Goal: Task Accomplishment & Management: Manage account settings

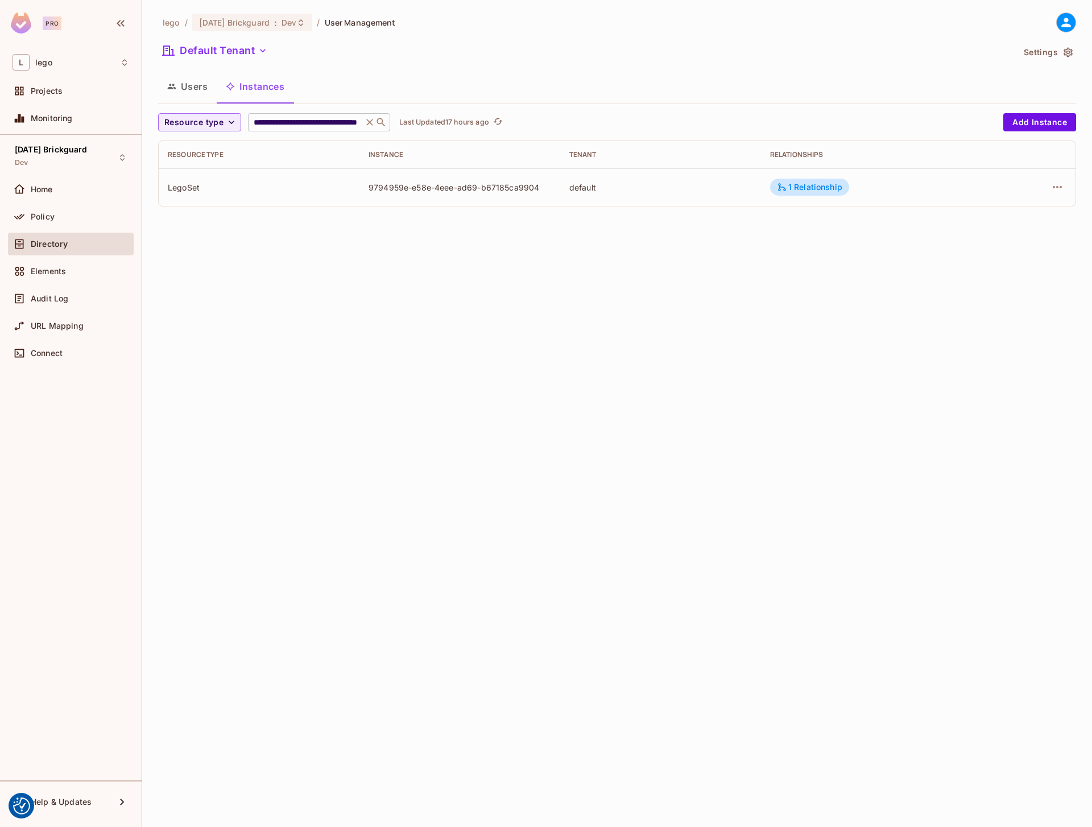
click at [369, 121] on icon at bounding box center [369, 122] width 7 height 7
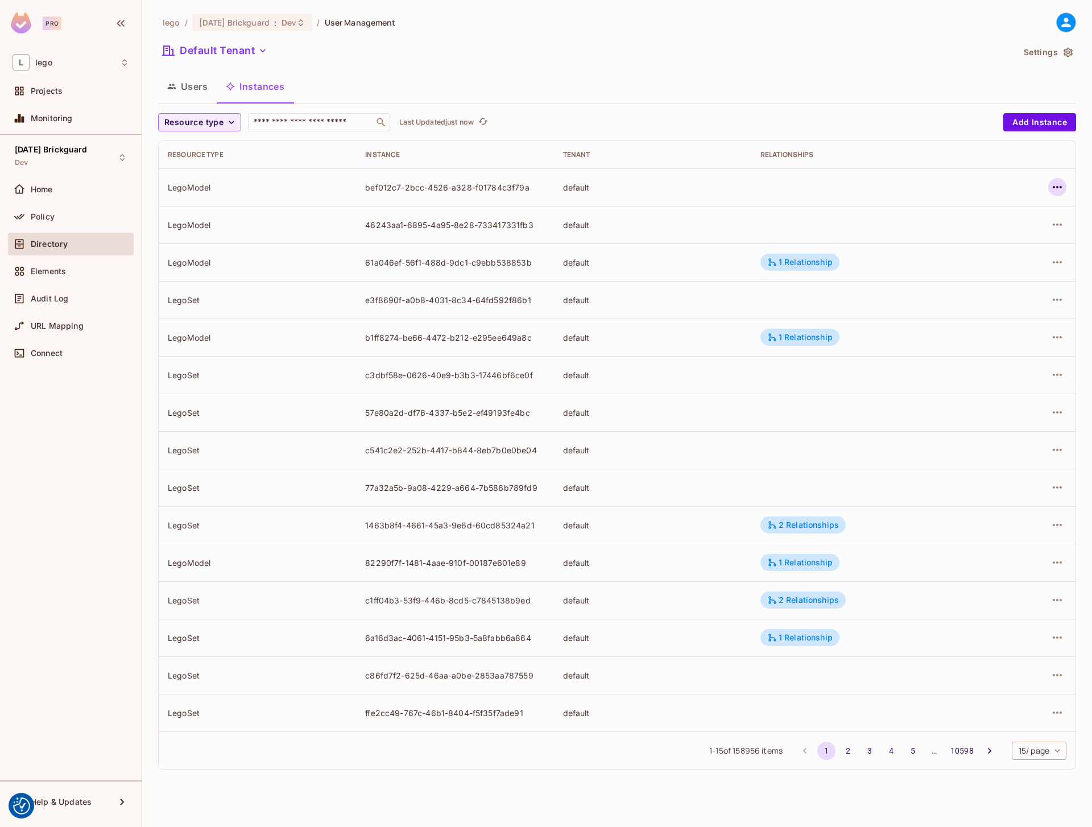
click at [1058, 185] on icon "button" at bounding box center [1057, 187] width 14 height 14
click at [970, 234] on div "Edit Attributes" at bounding box center [973, 238] width 56 height 11
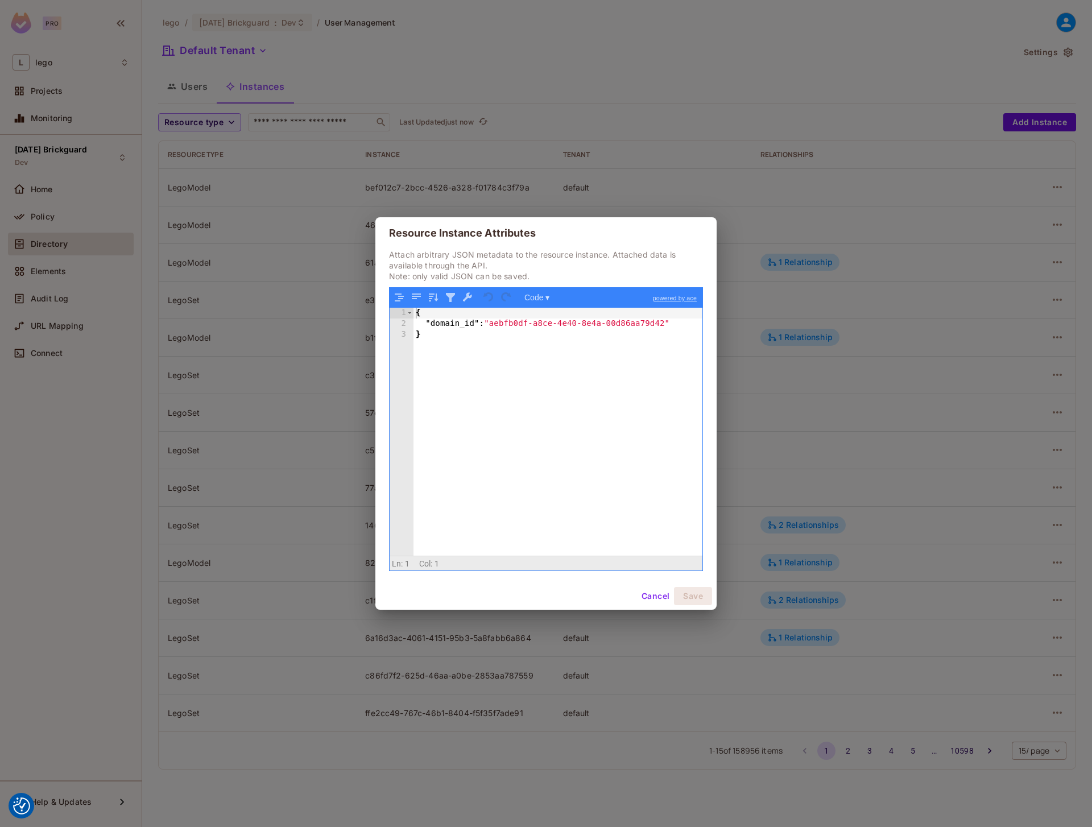
click at [649, 600] on button "Cancel" at bounding box center [655, 596] width 37 height 18
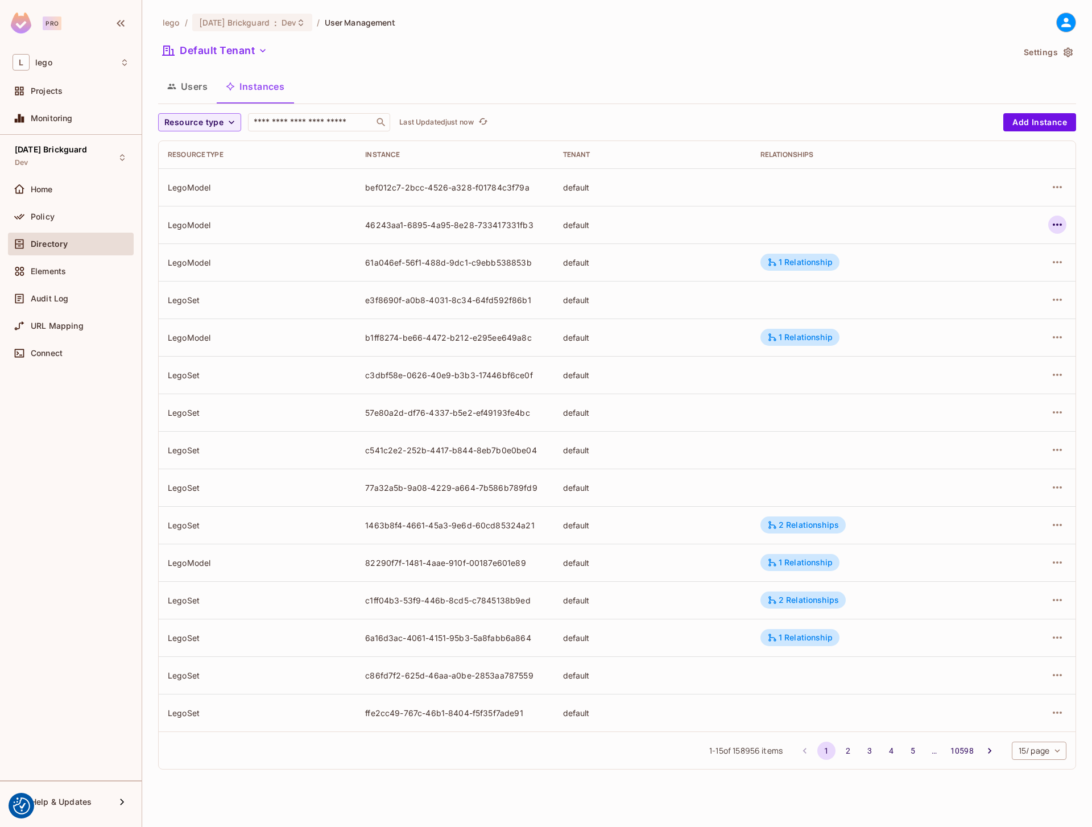
click at [1057, 222] on icon "button" at bounding box center [1057, 225] width 14 height 14
click at [971, 265] on li "Edit Attributes" at bounding box center [985, 275] width 143 height 25
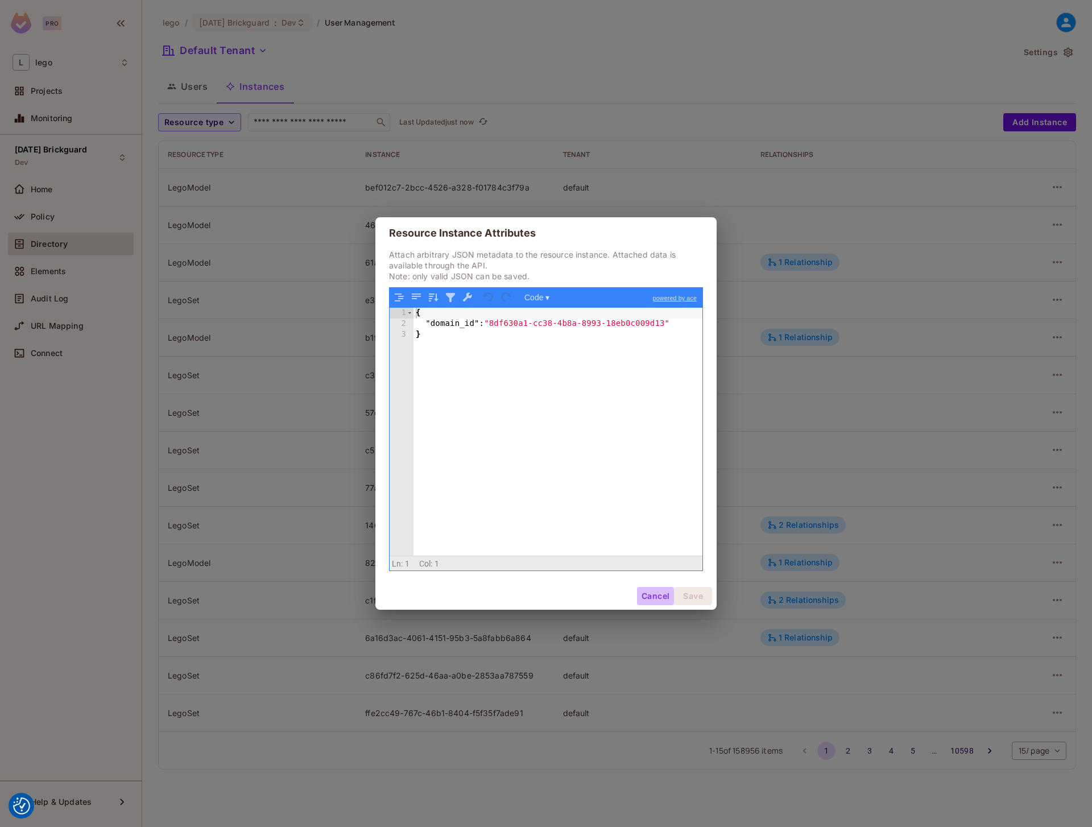
click at [652, 595] on button "Cancel" at bounding box center [655, 596] width 37 height 18
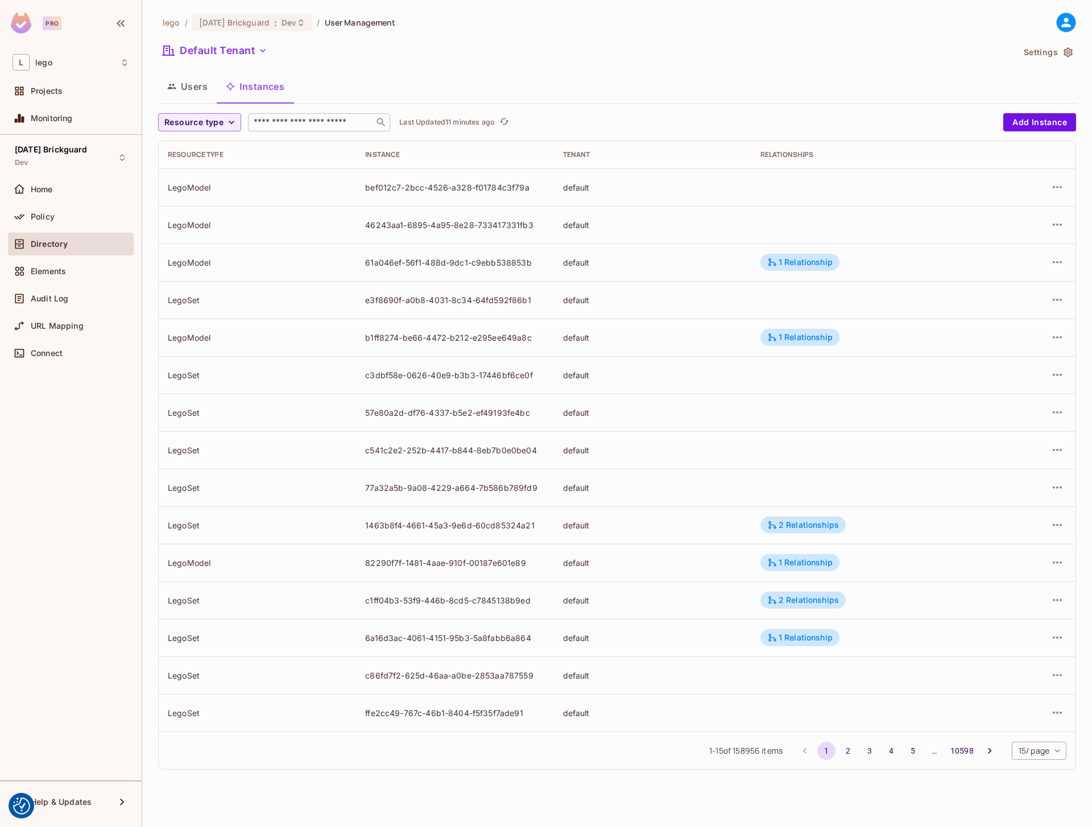
click at [327, 125] on input "text" at bounding box center [310, 122] width 119 height 11
paste input "**********"
type input "**********"
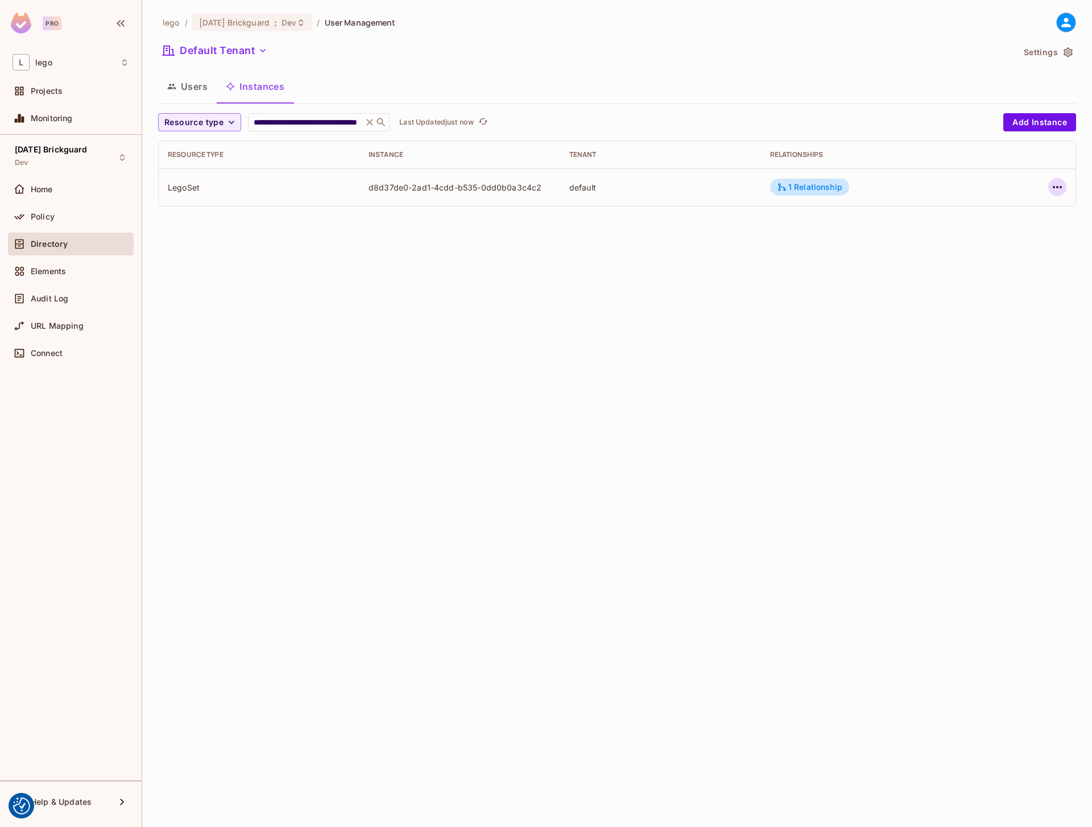
click at [1056, 185] on icon "button" at bounding box center [1057, 187] width 14 height 14
click at [979, 243] on div "Edit Attributes" at bounding box center [973, 238] width 56 height 11
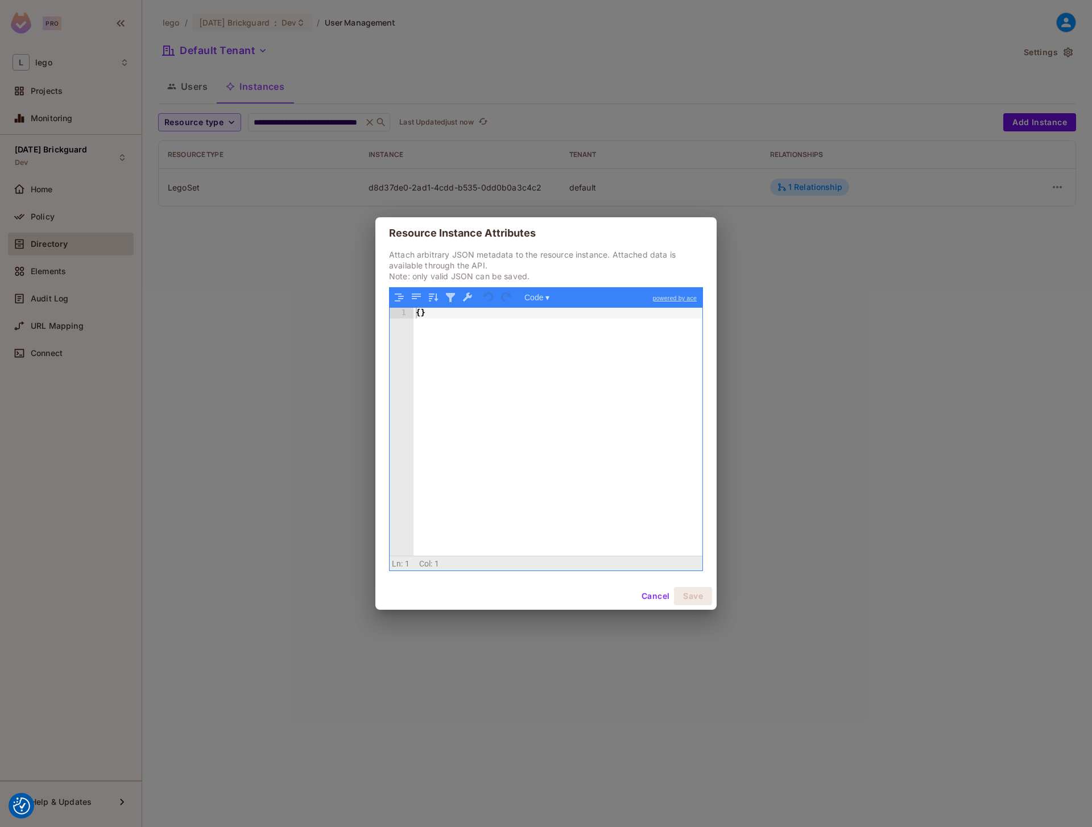
click at [652, 598] on button "Cancel" at bounding box center [655, 596] width 37 height 18
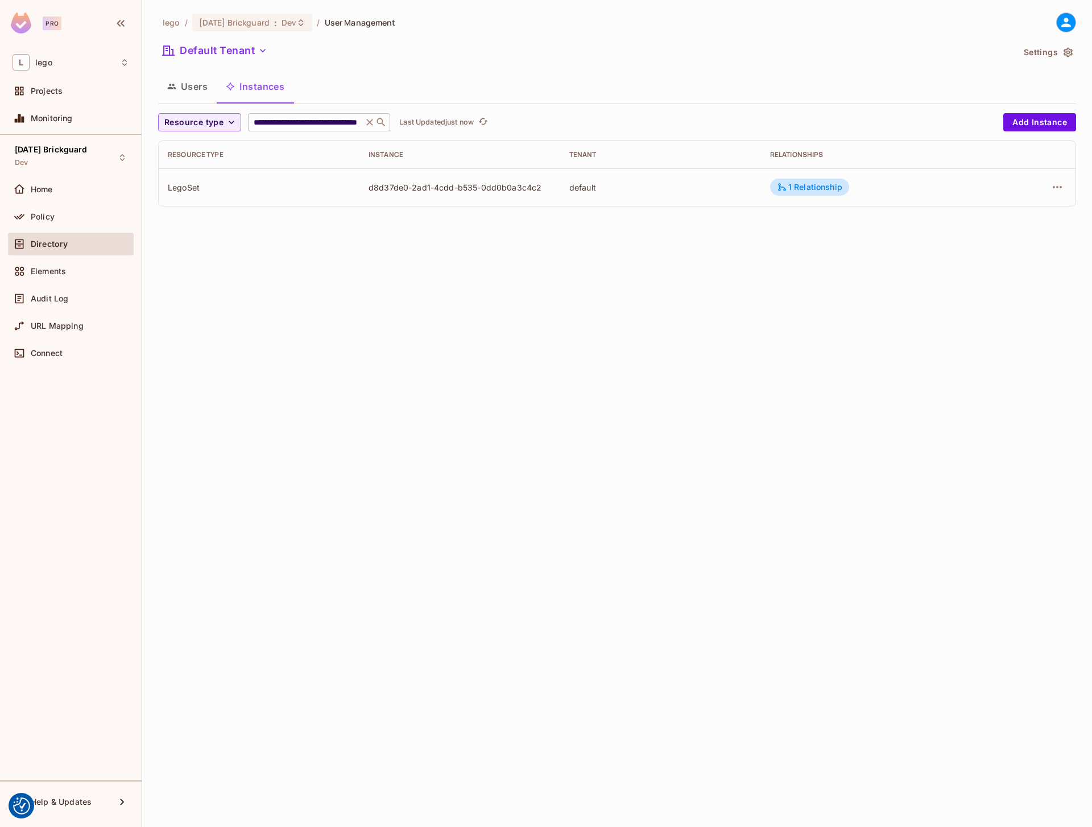
click at [371, 122] on icon at bounding box center [369, 122] width 11 height 11
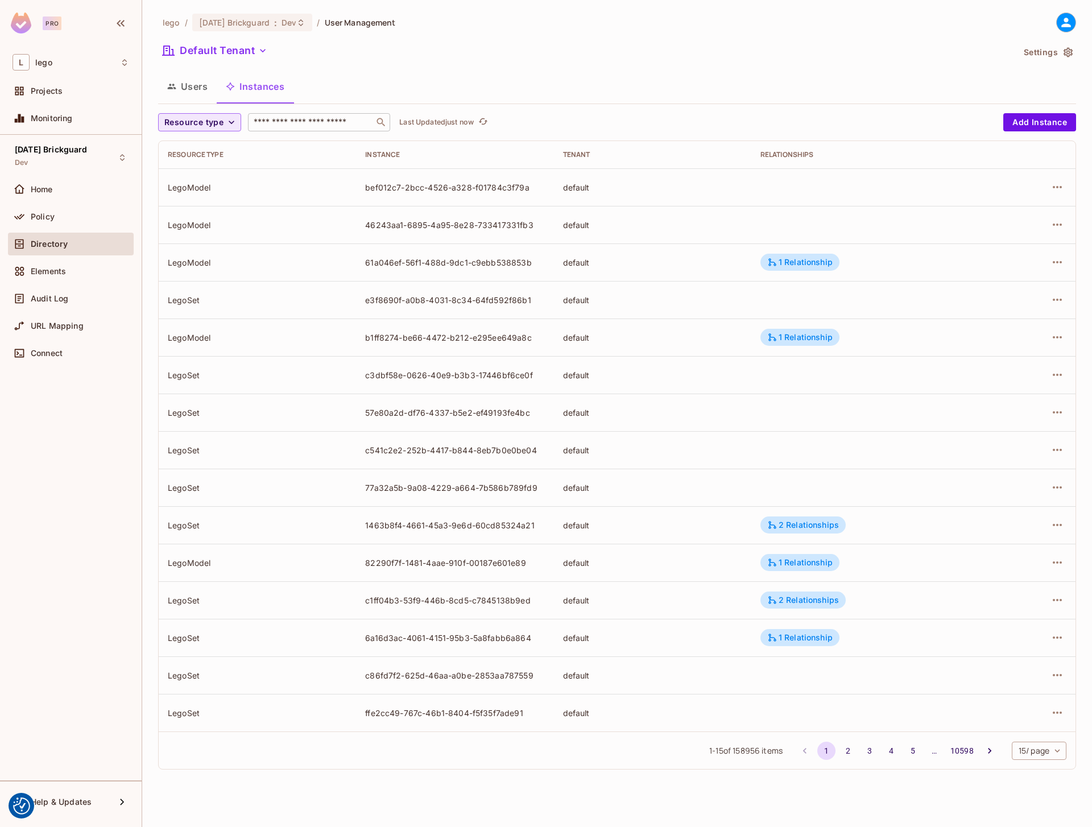
click at [215, 118] on span "Resource type" at bounding box center [193, 122] width 59 height 14
click at [192, 169] on span "LegoSet" at bounding box center [191, 172] width 49 height 11
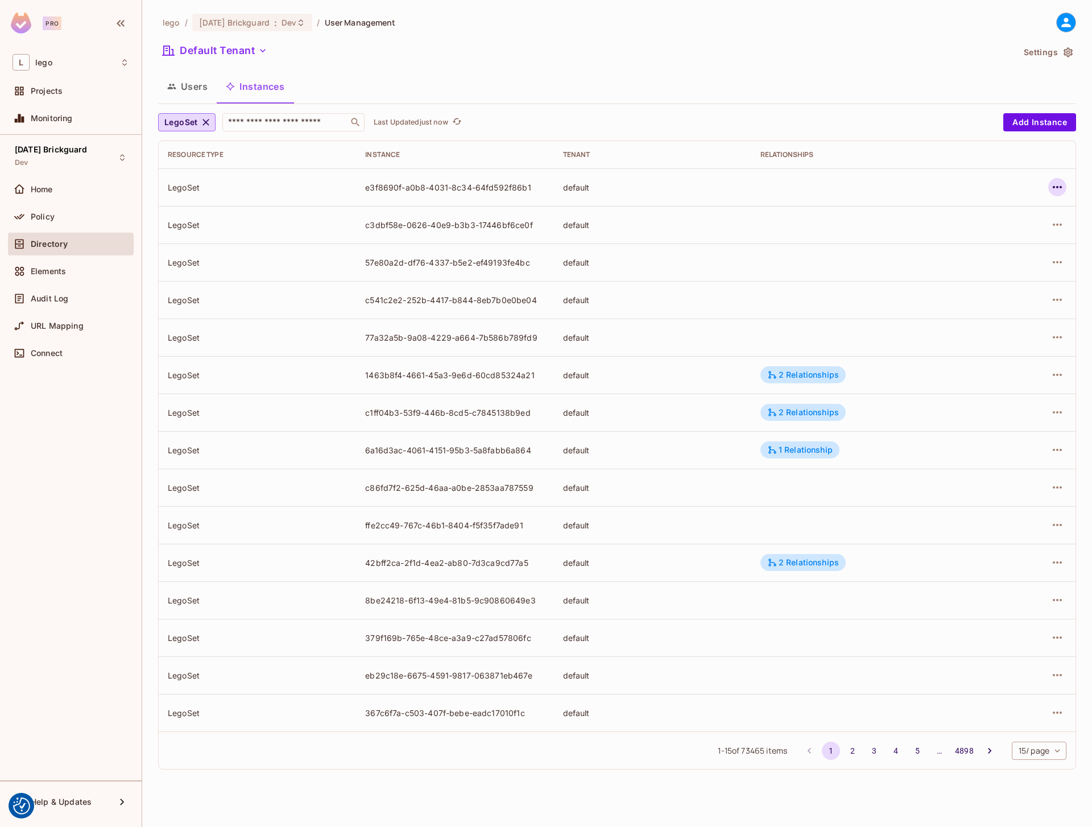
click at [1051, 189] on icon "button" at bounding box center [1057, 187] width 14 height 14
click at [969, 239] on div "Edit Attributes" at bounding box center [973, 238] width 56 height 11
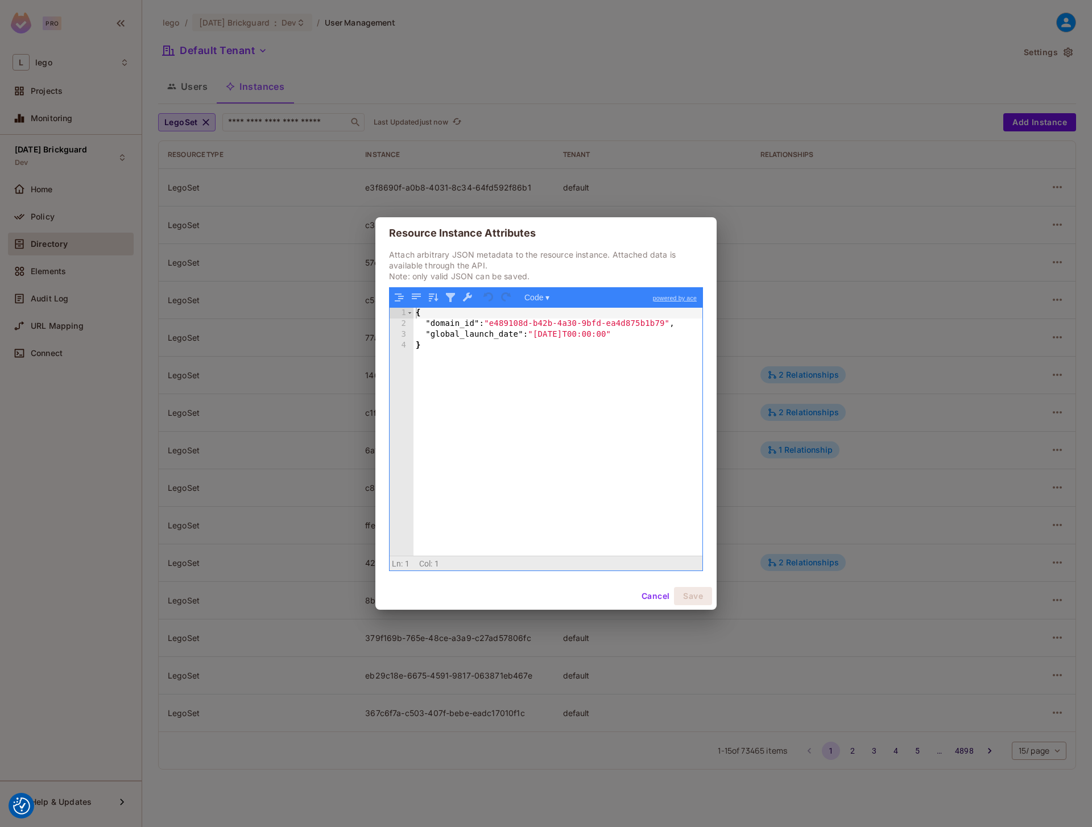
click at [651, 598] on button "Cancel" at bounding box center [655, 596] width 37 height 18
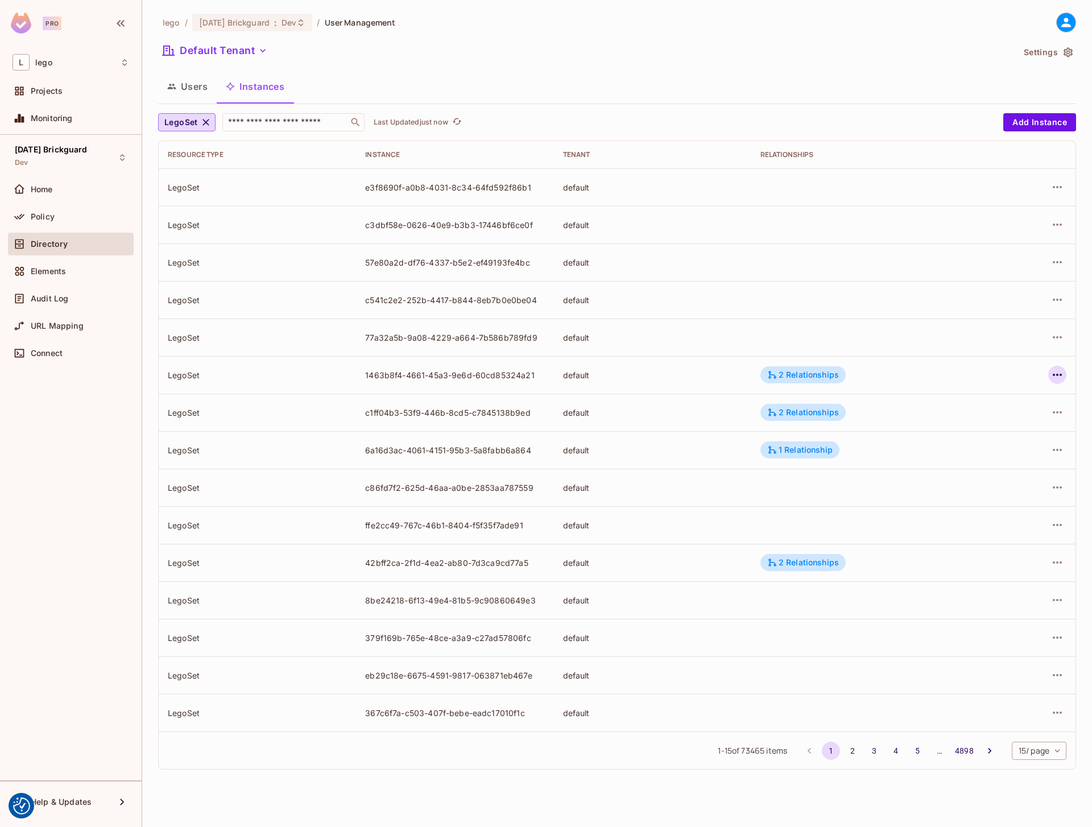
click at [1061, 376] on icon "button" at bounding box center [1057, 375] width 14 height 14
click at [963, 428] on div "Edit Attributes" at bounding box center [973, 425] width 56 height 11
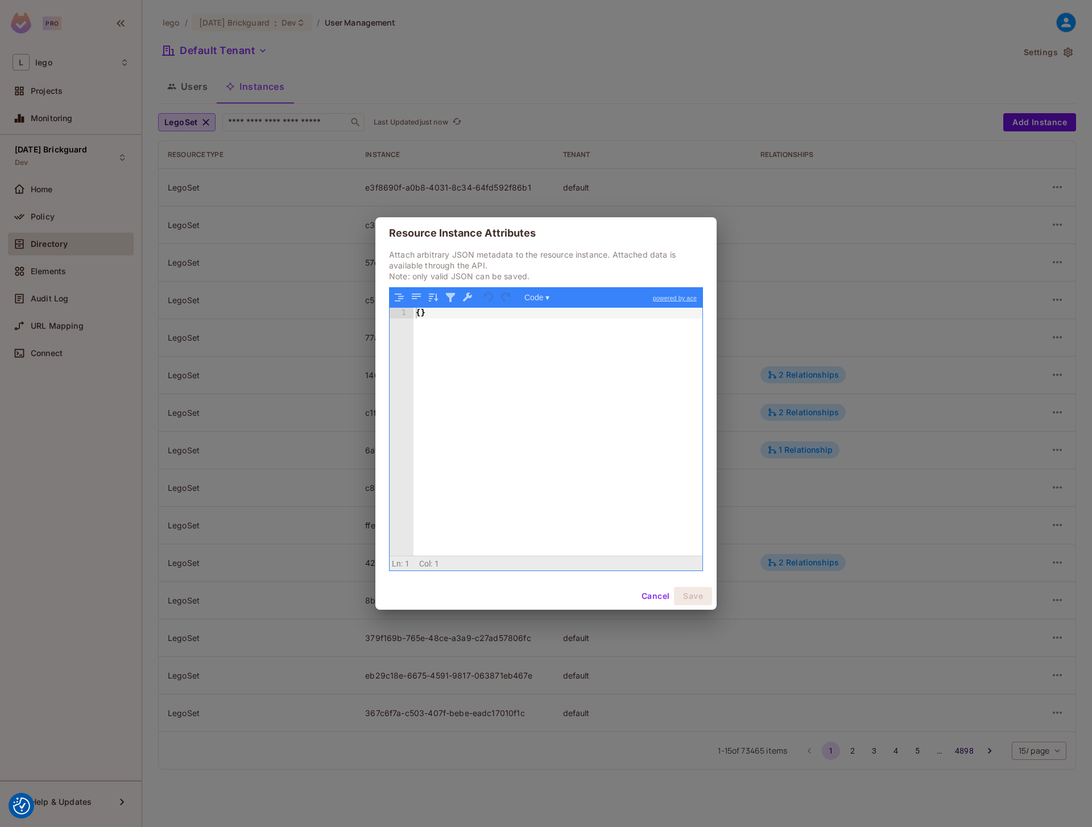
click at [642, 591] on button "Cancel" at bounding box center [655, 596] width 37 height 18
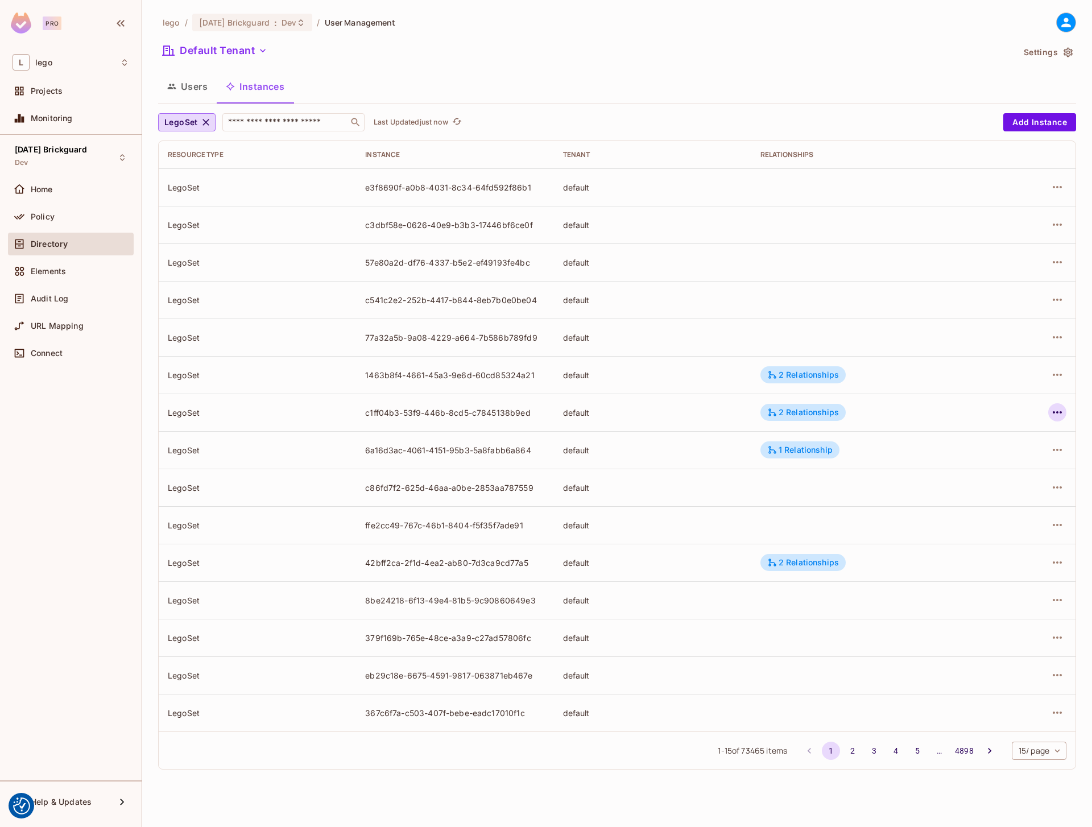
click at [1059, 410] on icon "button" at bounding box center [1057, 412] width 14 height 14
click at [964, 468] on div "Edit Attributes" at bounding box center [973, 463] width 56 height 11
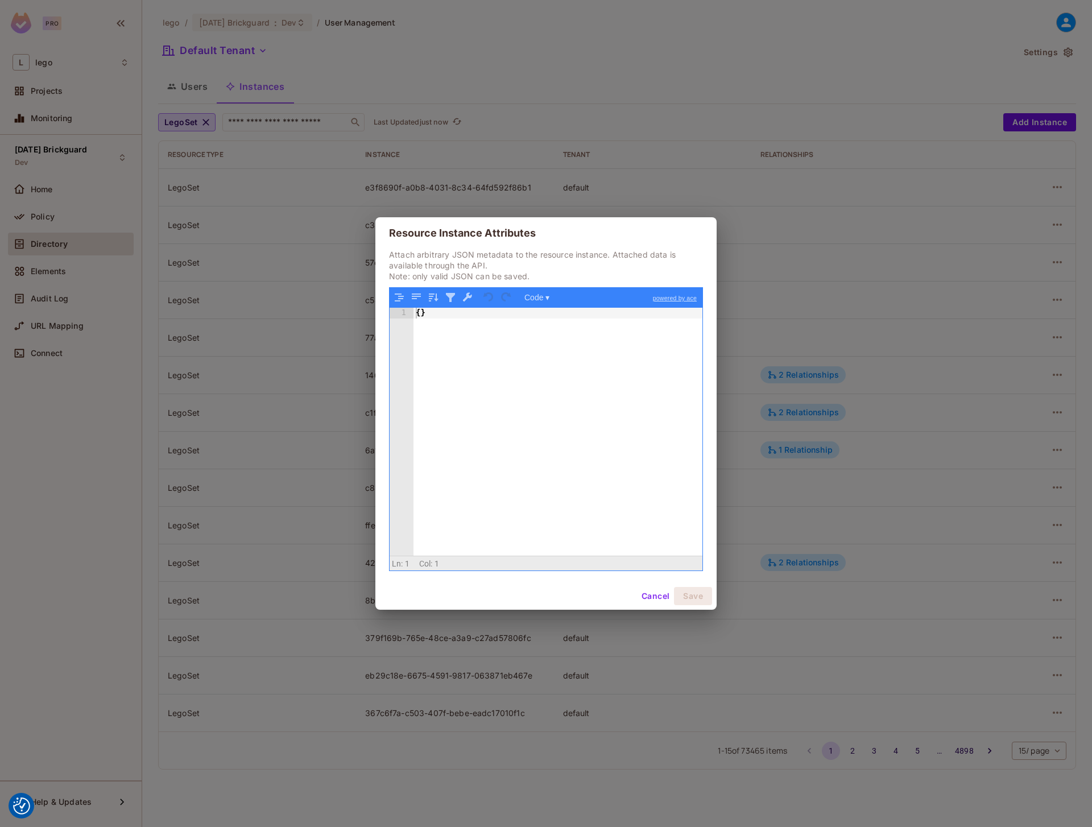
click at [662, 599] on button "Cancel" at bounding box center [655, 596] width 37 height 18
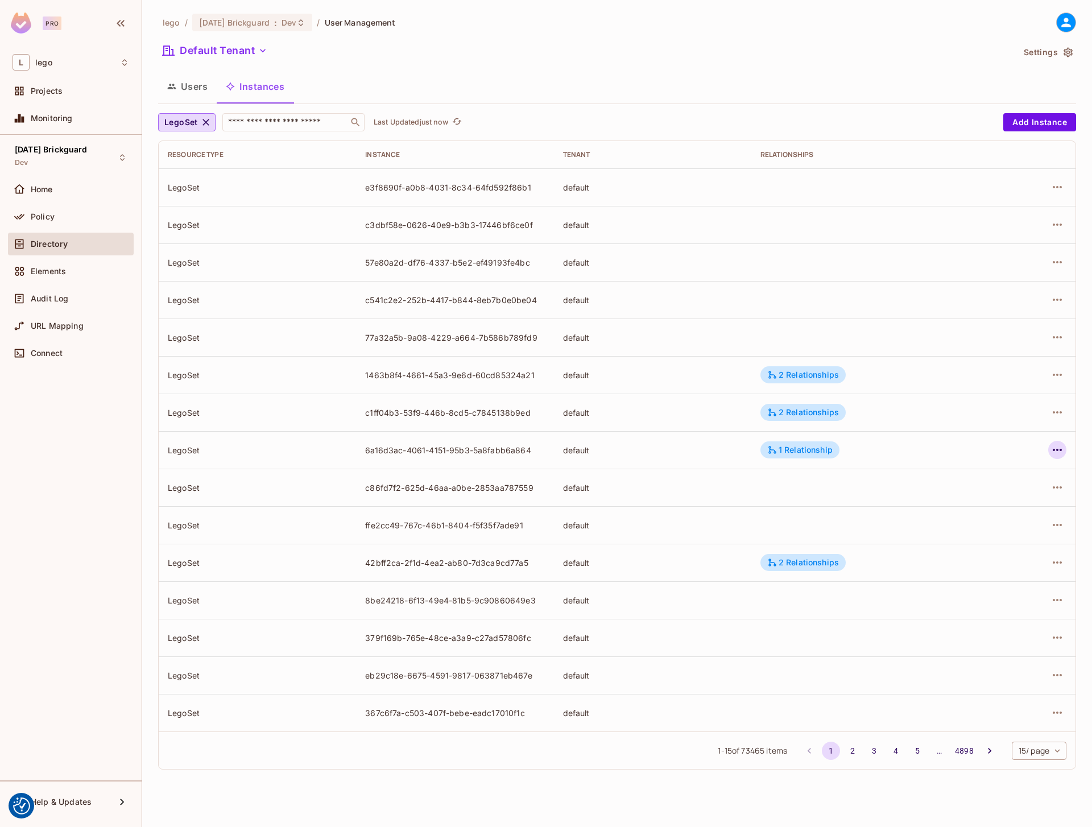
click at [1056, 452] on icon "button" at bounding box center [1057, 450] width 14 height 14
click at [948, 503] on div "Edit Attributes" at bounding box center [973, 500] width 56 height 11
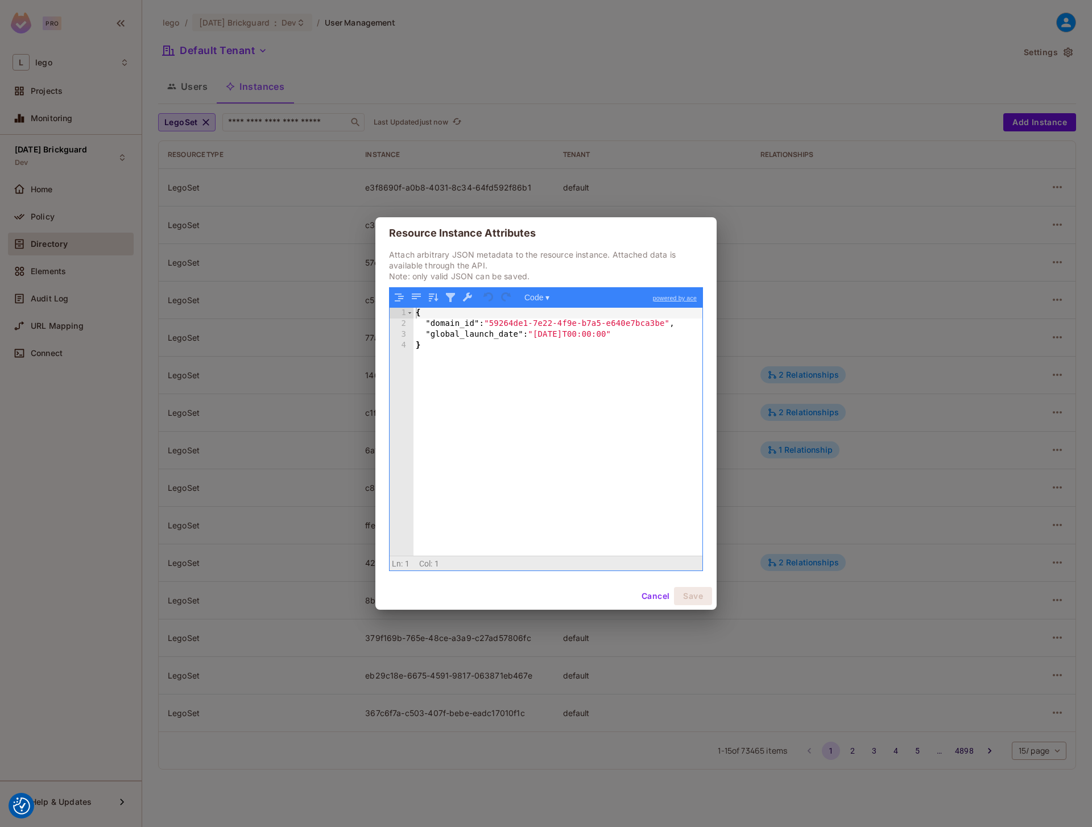
click at [650, 596] on button "Cancel" at bounding box center [655, 596] width 37 height 18
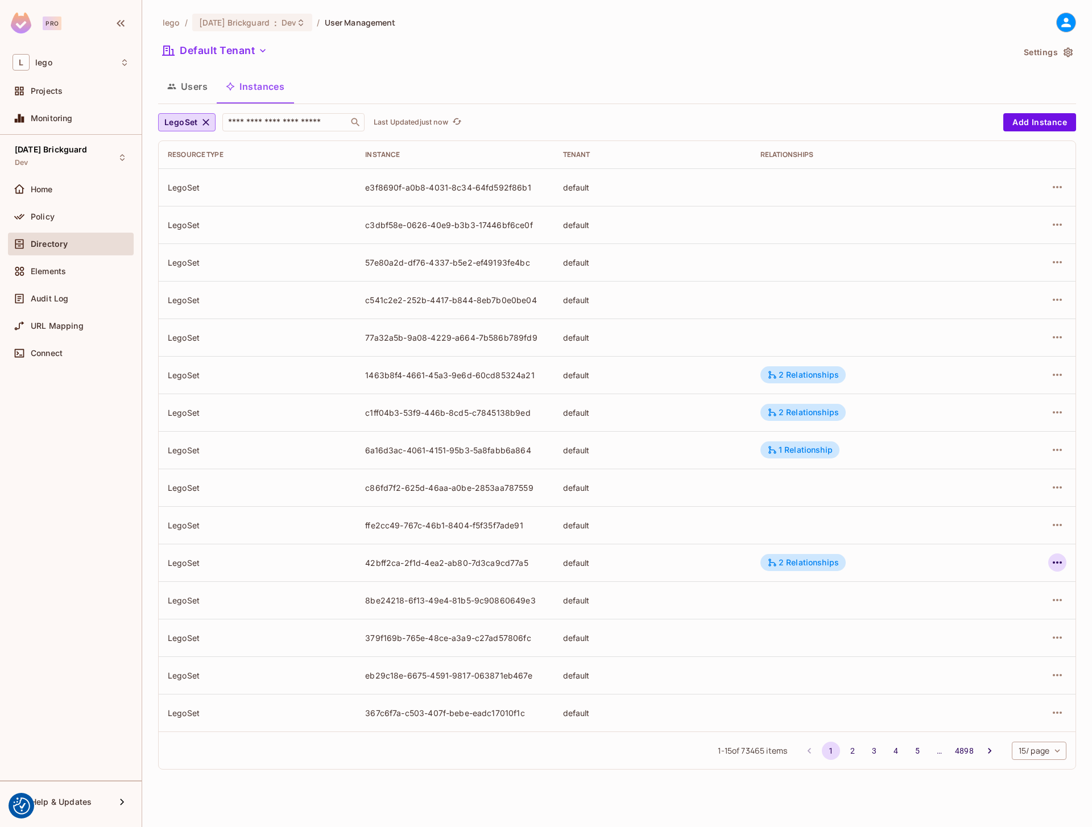
click at [1057, 565] on icon "button" at bounding box center [1057, 562] width 14 height 14
click at [958, 616] on div "Edit Attributes" at bounding box center [973, 613] width 56 height 11
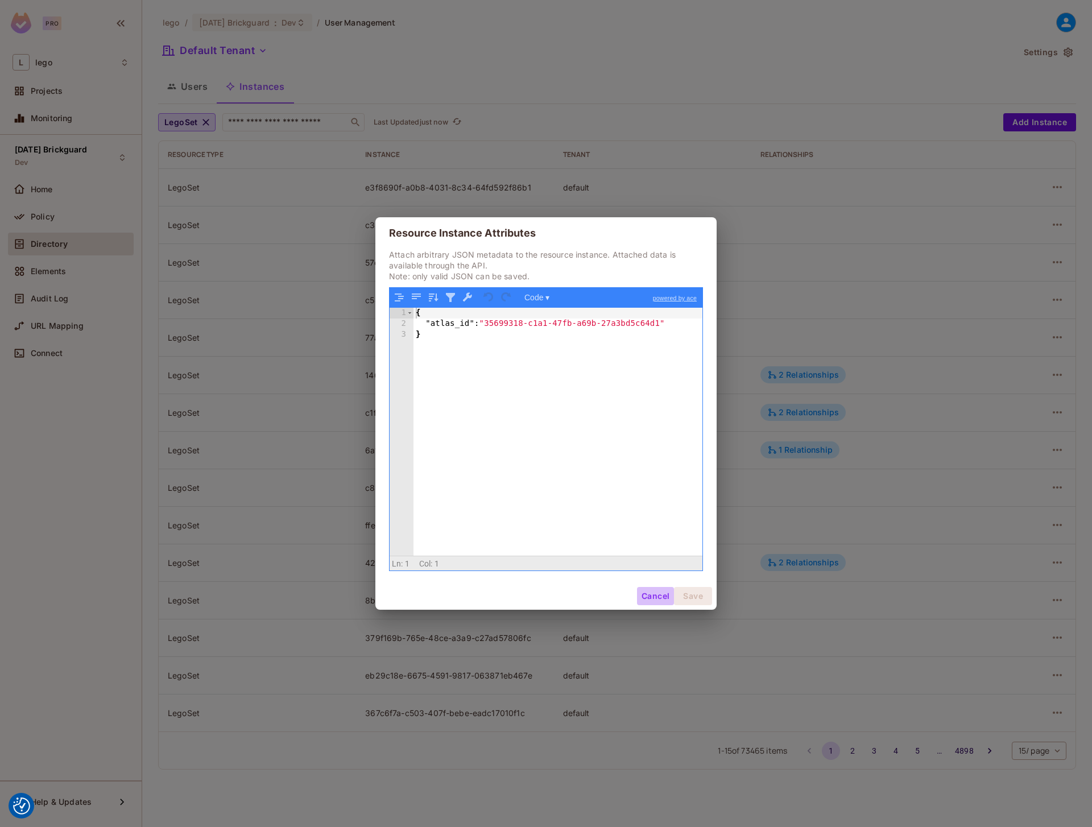
click at [656, 597] on button "Cancel" at bounding box center [655, 596] width 37 height 18
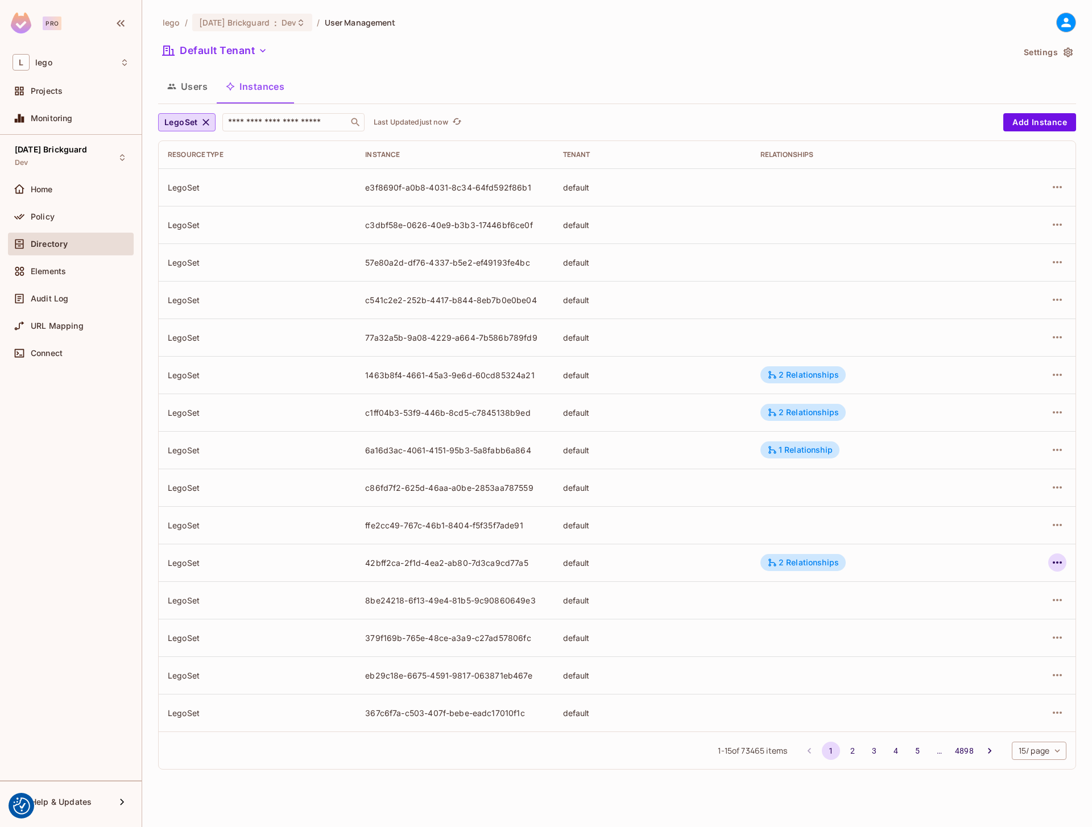
click at [1051, 561] on icon "button" at bounding box center [1057, 562] width 14 height 14
click at [959, 612] on div "Edit Attributes" at bounding box center [973, 613] width 56 height 11
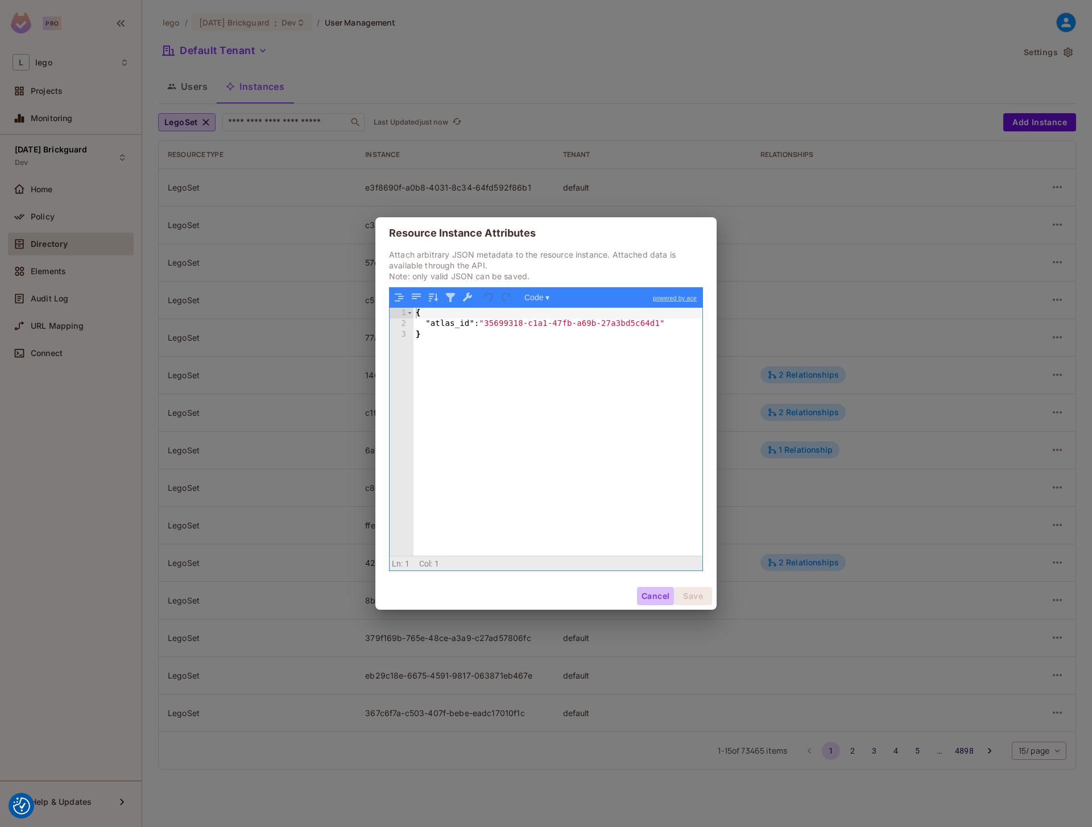
click at [657, 594] on button "Cancel" at bounding box center [655, 596] width 37 height 18
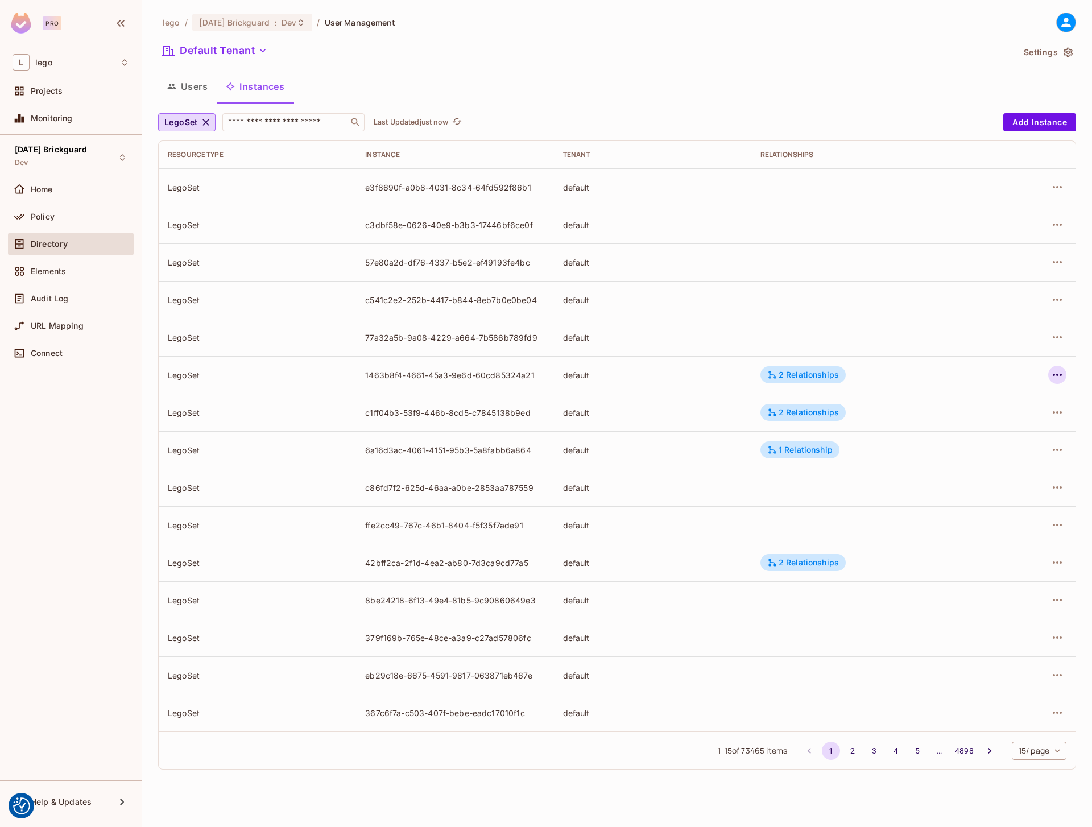
click at [1053, 378] on icon "button" at bounding box center [1057, 375] width 14 height 14
click at [962, 413] on li "Edit Attributes" at bounding box center [985, 425] width 143 height 25
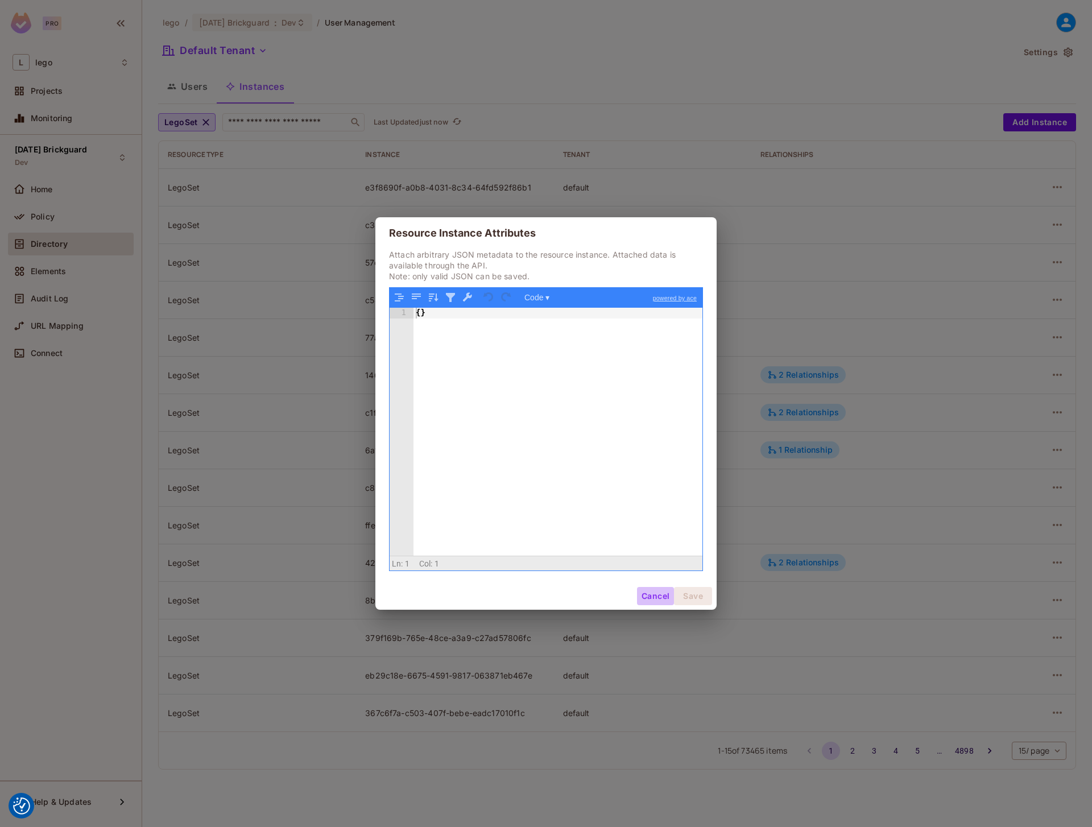
click at [651, 598] on button "Cancel" at bounding box center [655, 596] width 37 height 18
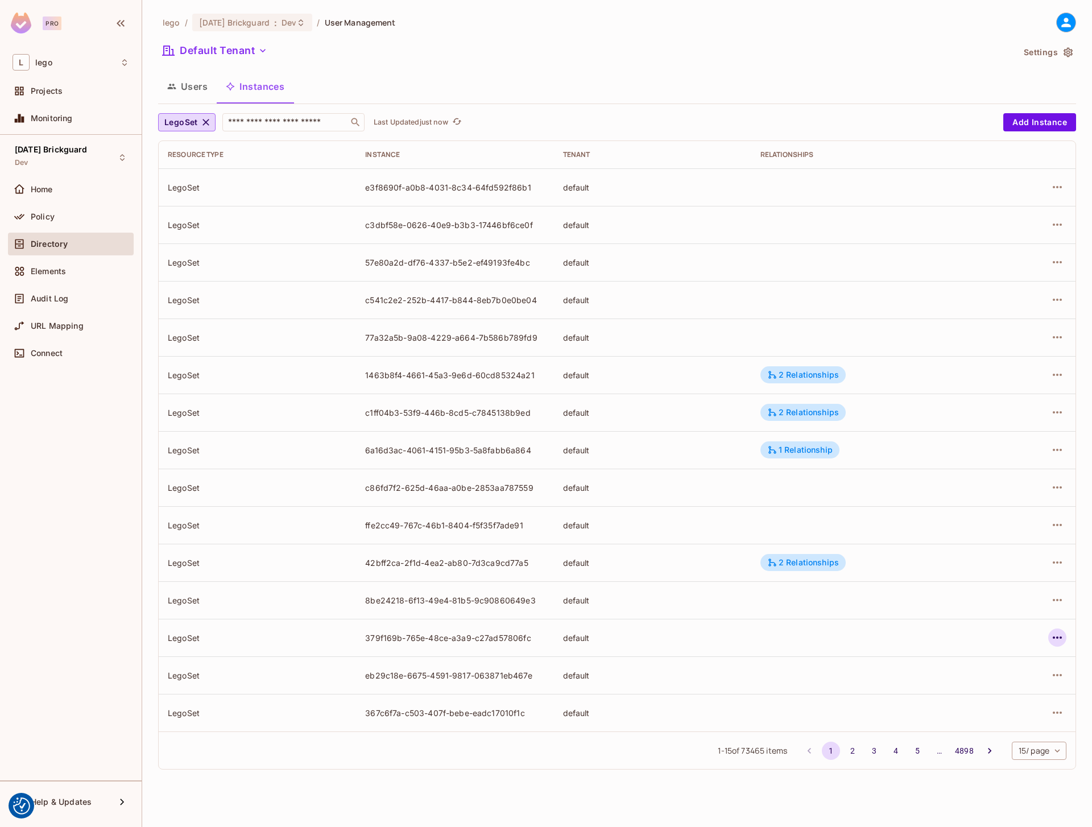
click at [1055, 634] on icon "button" at bounding box center [1057, 638] width 14 height 14
click at [982, 687] on div "Edit Attributes" at bounding box center [973, 688] width 56 height 11
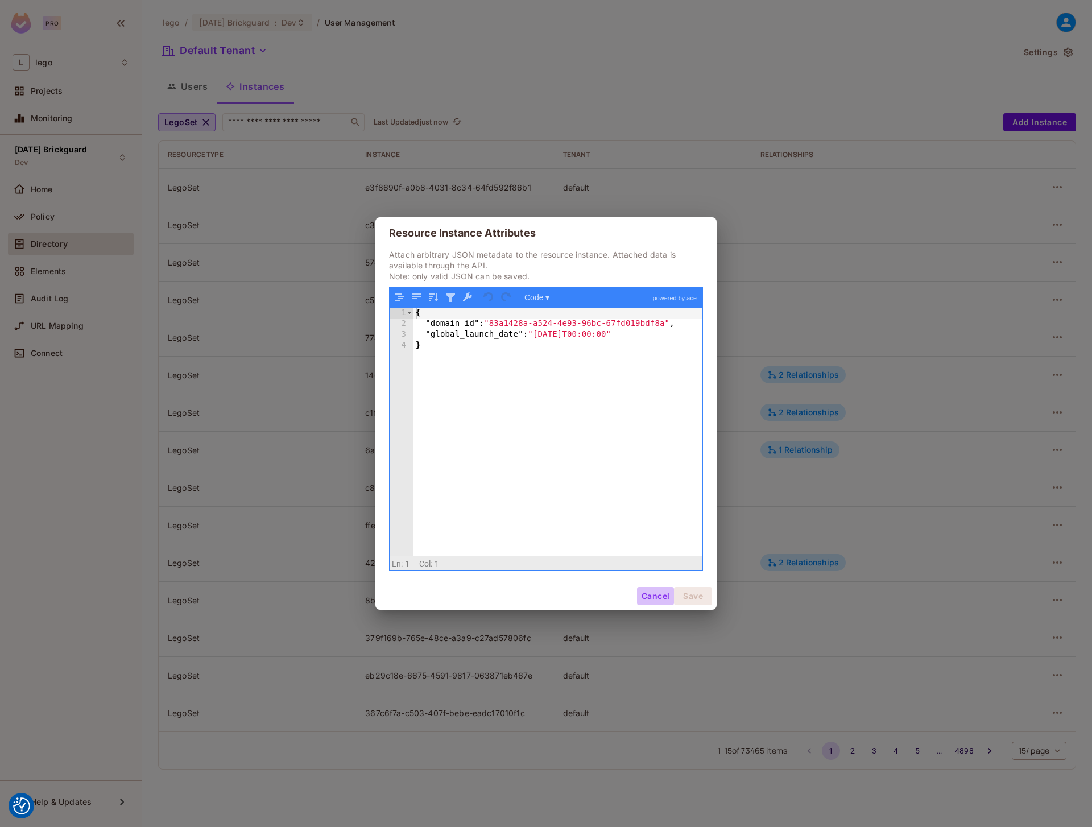
click at [652, 589] on button "Cancel" at bounding box center [655, 596] width 37 height 18
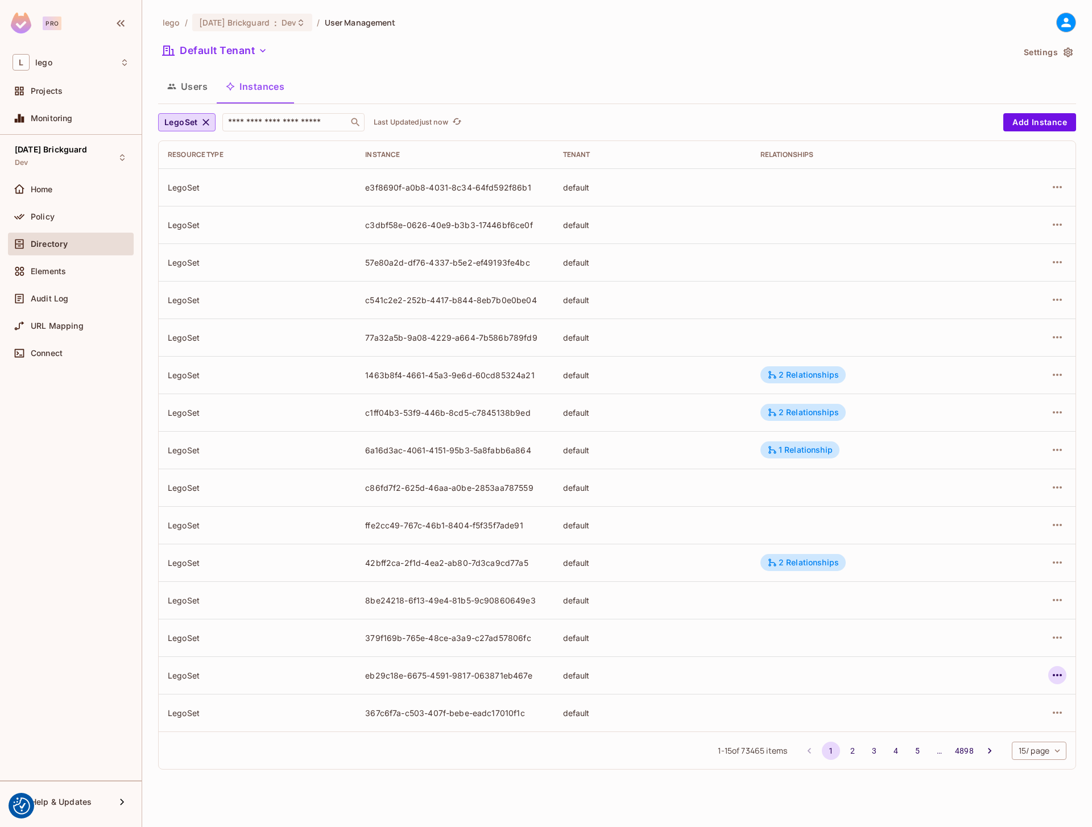
click at [1063, 673] on icon "button" at bounding box center [1057, 675] width 14 height 14
click at [983, 719] on span "Edit Attributes" at bounding box center [973, 726] width 63 height 18
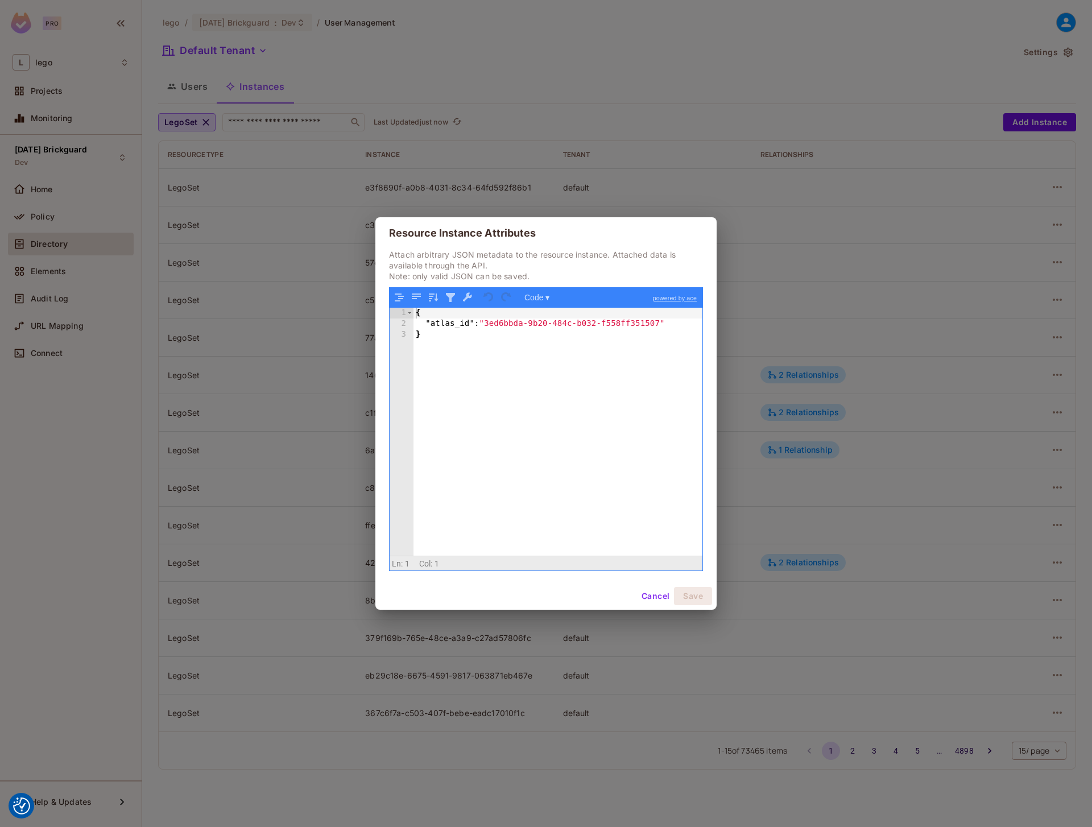
click at [651, 599] on button "Cancel" at bounding box center [655, 596] width 37 height 18
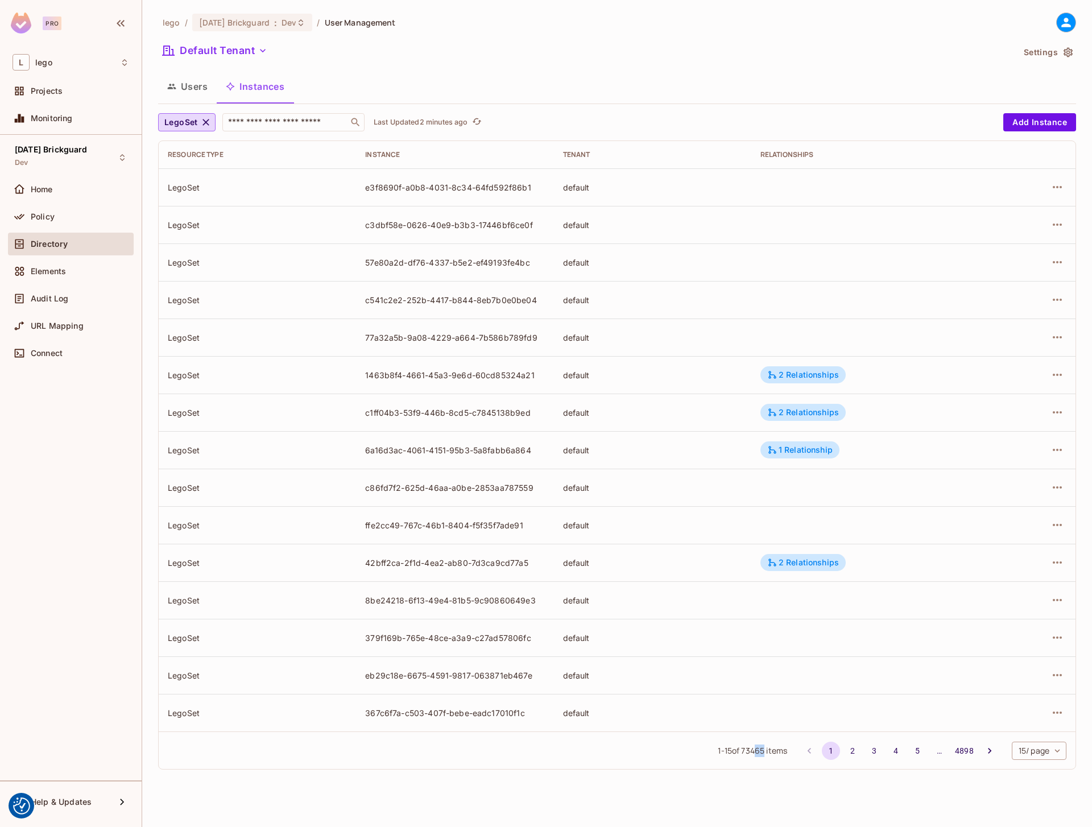
drag, startPoint x: 762, startPoint y: 753, endPoint x: 753, endPoint y: 756, distance: 9.5
click at [753, 756] on span "1 - 15 of 73465 items" at bounding box center [751, 750] width 69 height 13
